Goal: Task Accomplishment & Management: Manage account settings

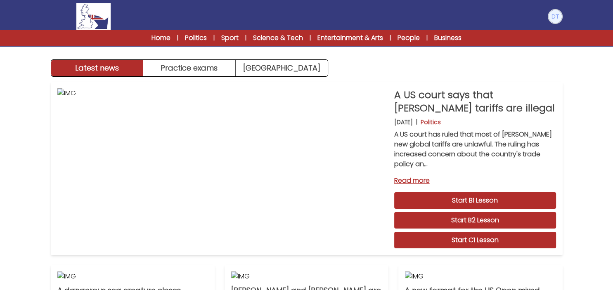
click at [552, 16] on img at bounding box center [555, 16] width 13 height 13
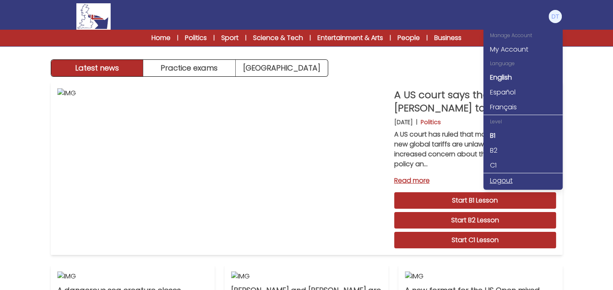
click at [510, 179] on link "Logout" at bounding box center [522, 180] width 79 height 15
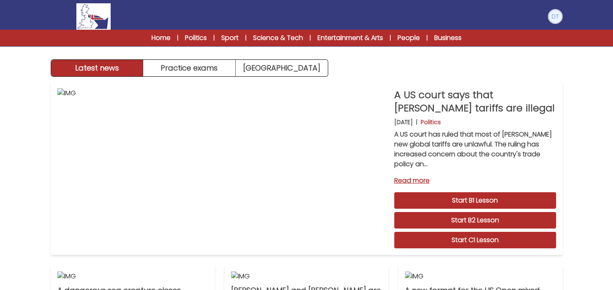
click at [560, 12] on img at bounding box center [555, 16] width 13 height 13
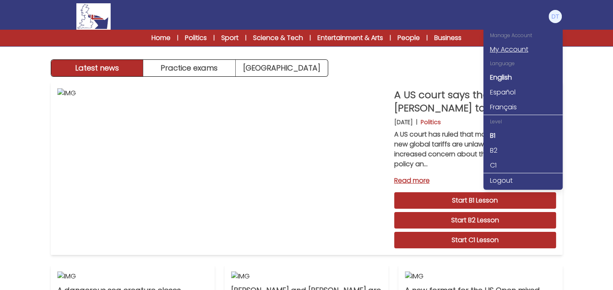
click at [521, 47] on link "My Account" at bounding box center [522, 49] width 79 height 15
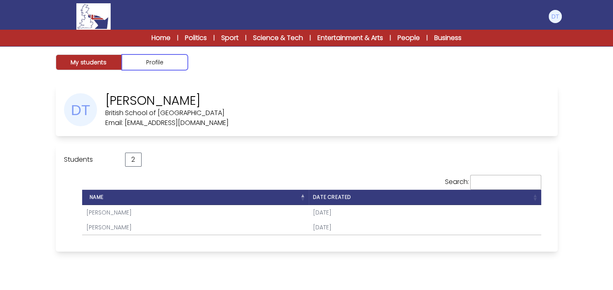
click at [153, 60] on button "Profile" at bounding box center [155, 62] width 66 height 16
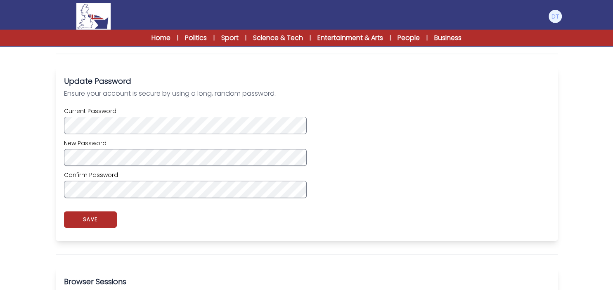
scroll to position [261, 0]
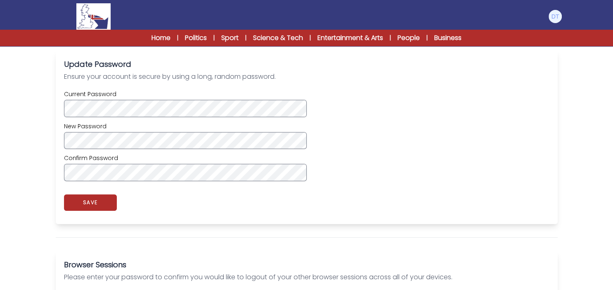
click at [153, 149] on div "Current Password New Password Confirm Password" at bounding box center [306, 135] width 485 height 91
click at [95, 199] on button "SAVE" at bounding box center [90, 202] width 53 height 17
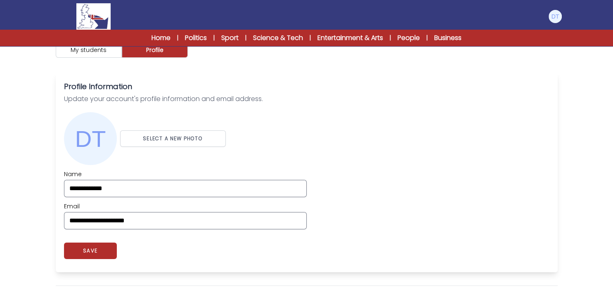
scroll to position [0, 0]
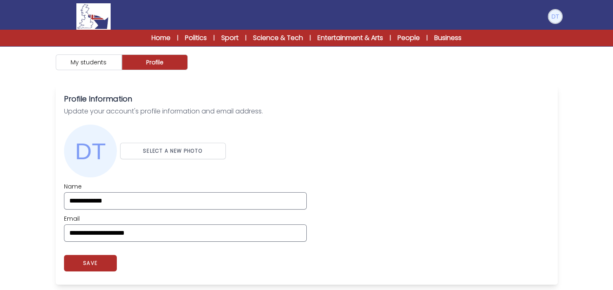
click at [555, 14] on img at bounding box center [555, 16] width 13 height 13
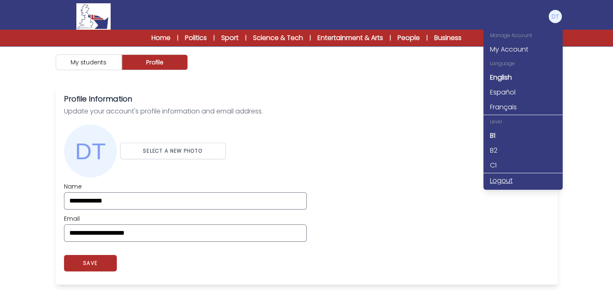
click at [504, 181] on link "Logout" at bounding box center [522, 180] width 79 height 15
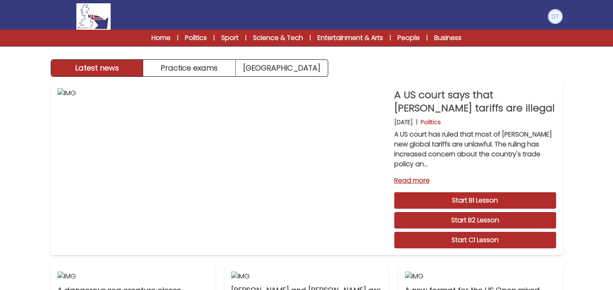
click at [557, 16] on img at bounding box center [555, 16] width 13 height 13
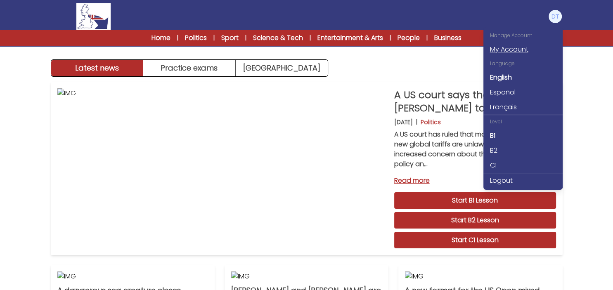
click at [531, 44] on link "My Account" at bounding box center [522, 49] width 79 height 15
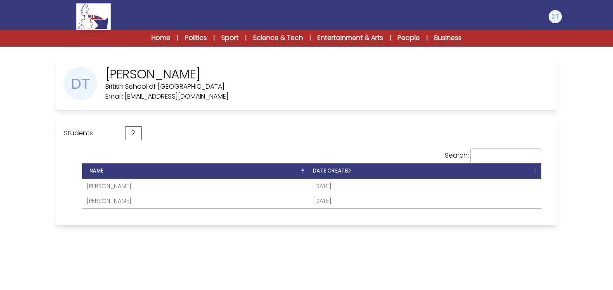
scroll to position [46, 0]
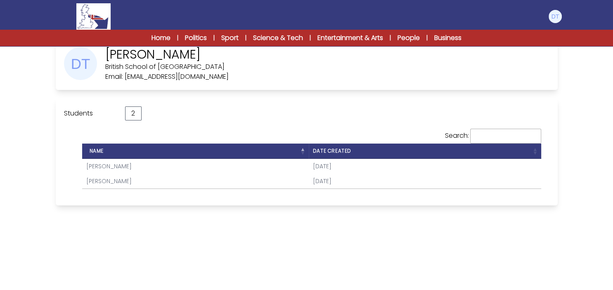
click at [110, 164] on link "[PERSON_NAME]" at bounding box center [108, 166] width 45 height 8
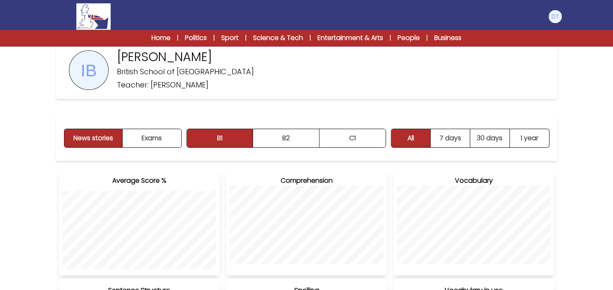
scroll to position [8, 0]
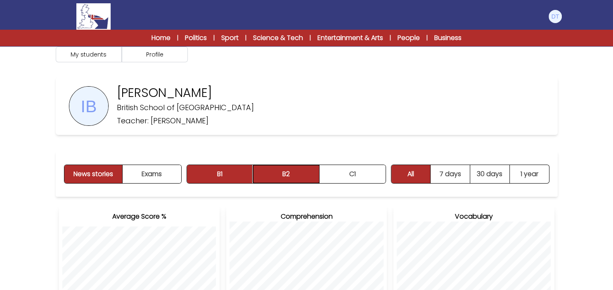
click at [294, 178] on button "B2" at bounding box center [286, 174] width 66 height 18
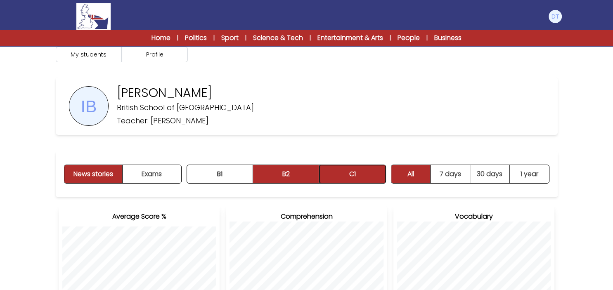
click at [352, 168] on button "C1" at bounding box center [353, 174] width 66 height 18
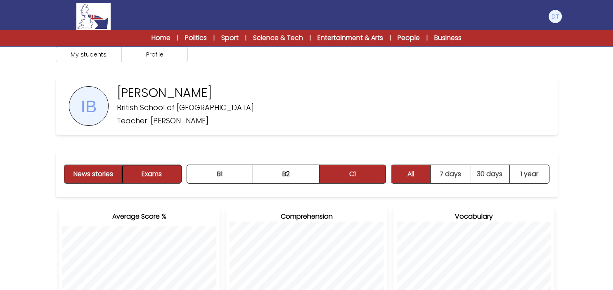
click at [156, 173] on button "Exams" at bounding box center [152, 174] width 58 height 18
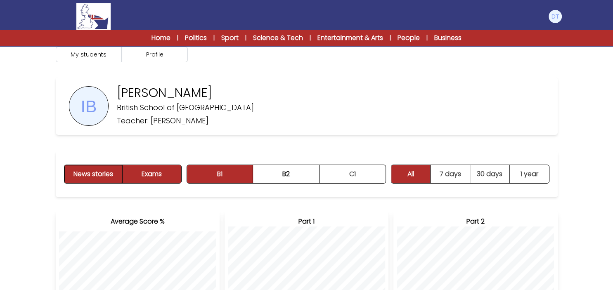
click at [94, 177] on button "News stories" at bounding box center [93, 174] width 59 height 18
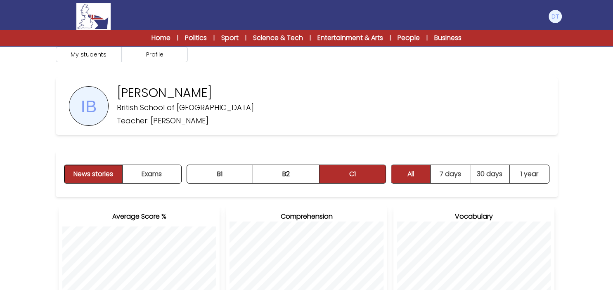
scroll to position [0, 0]
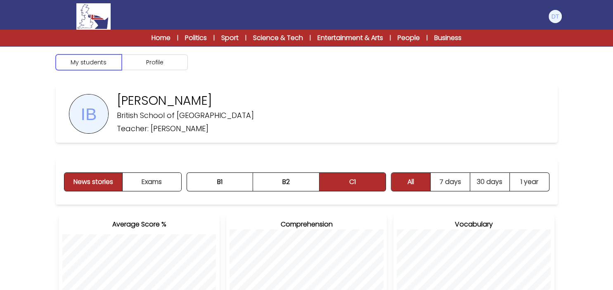
click at [86, 63] on button "My students" at bounding box center [89, 62] width 66 height 16
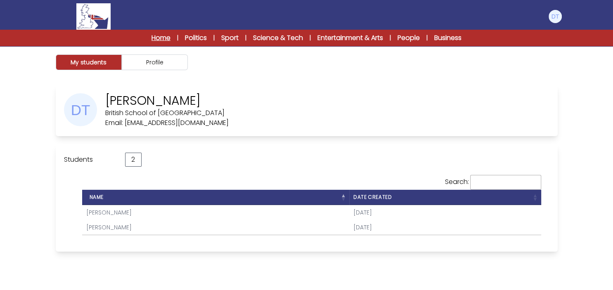
click at [152, 39] on link "Home" at bounding box center [161, 38] width 19 height 10
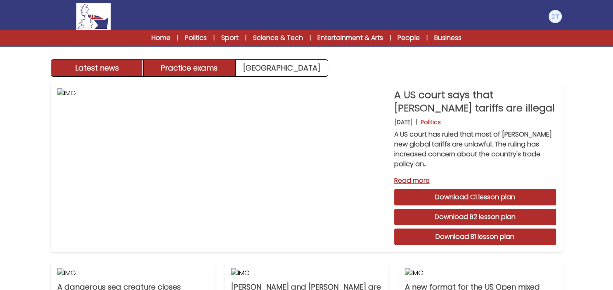
click at [202, 73] on button "Practice exams" at bounding box center [189, 68] width 92 height 17
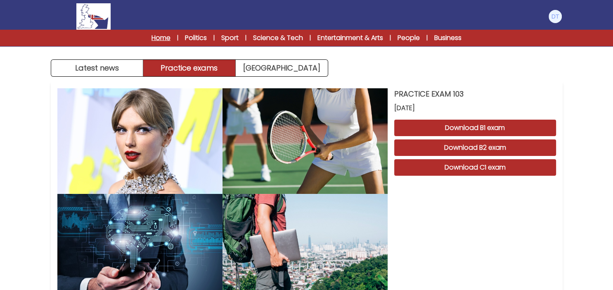
click at [152, 35] on link "Home" at bounding box center [161, 38] width 19 height 10
